Goal: Task Accomplishment & Management: Manage account settings

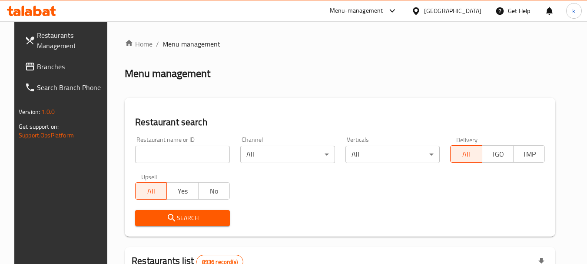
click at [43, 61] on span "Branches" at bounding box center [71, 66] width 69 height 10
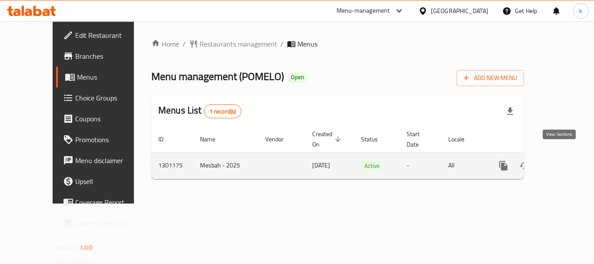
click at [562, 162] on icon "enhanced table" at bounding box center [566, 166] width 8 height 8
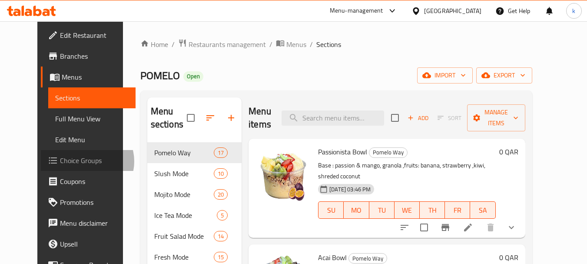
click at [60, 161] on span "Choice Groups" at bounding box center [94, 160] width 69 height 10
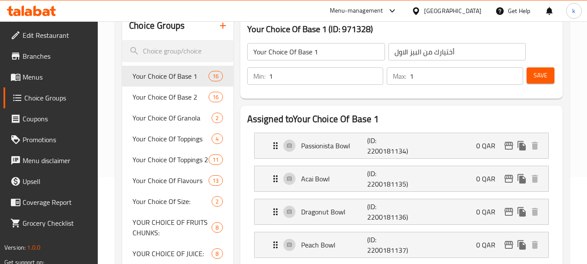
scroll to position [130, 0]
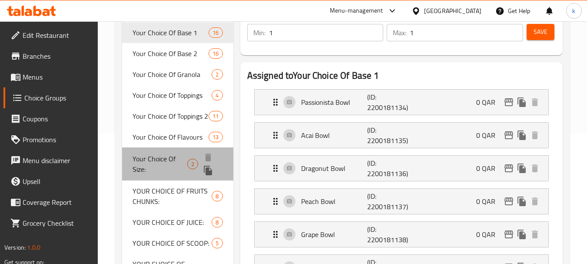
click at [167, 159] on span "Your Choice Of Size:" at bounding box center [160, 163] width 55 height 21
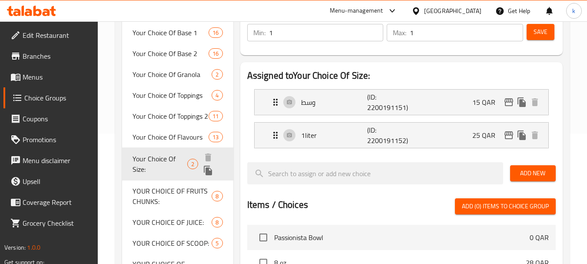
type input "Your Choice Of Size:"
type input "إختيارك من الحجم:"
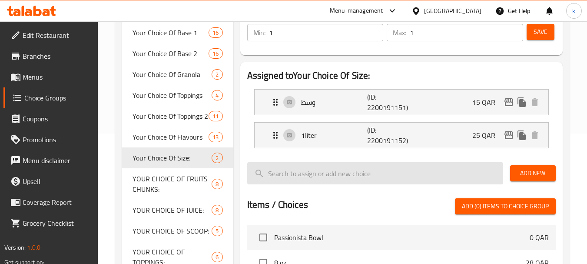
scroll to position [87, 0]
